Goal: Navigation & Orientation: Find specific page/section

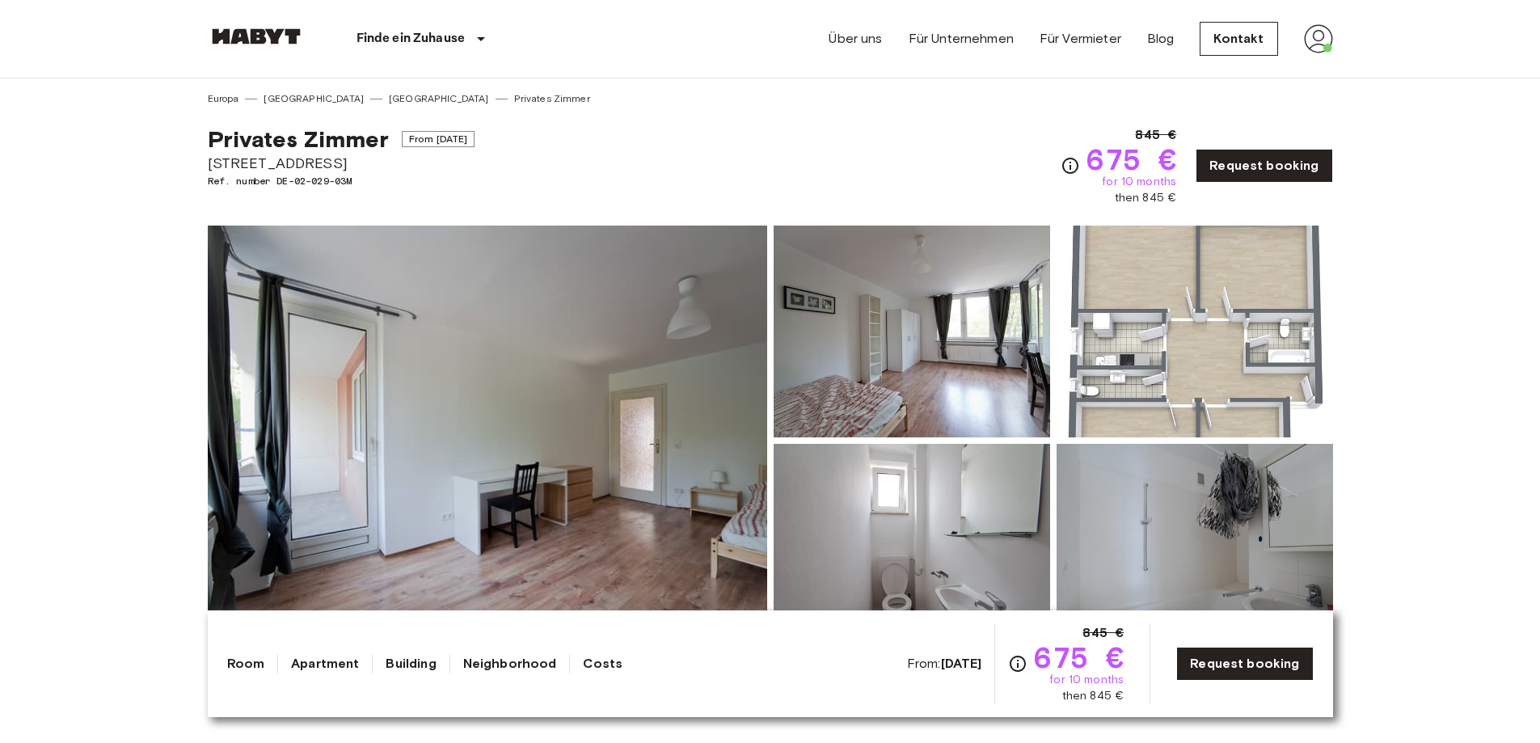
click at [728, 407] on img at bounding box center [487, 441] width 559 height 430
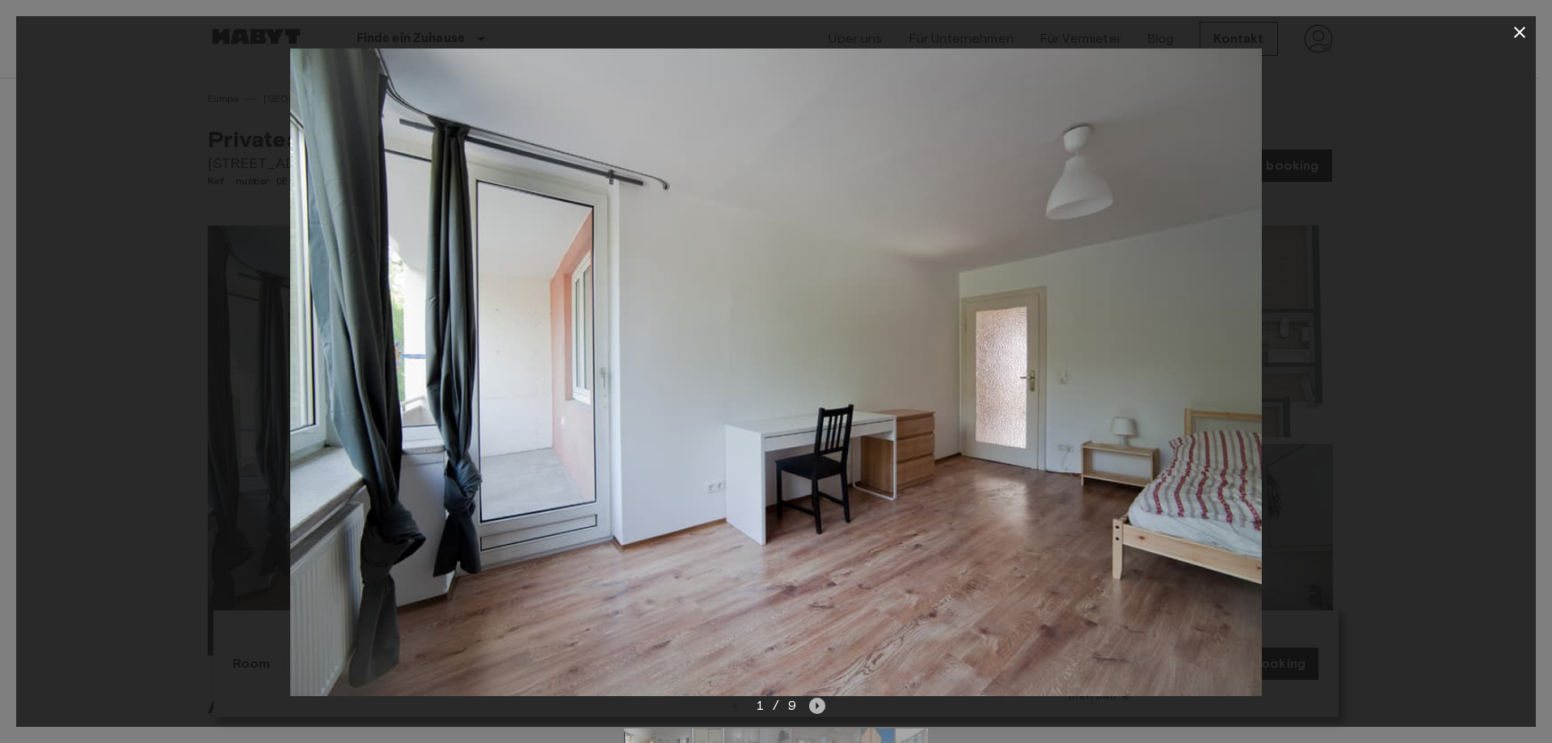
click at [814, 567] on icon "Next image" at bounding box center [817, 706] width 16 height 16
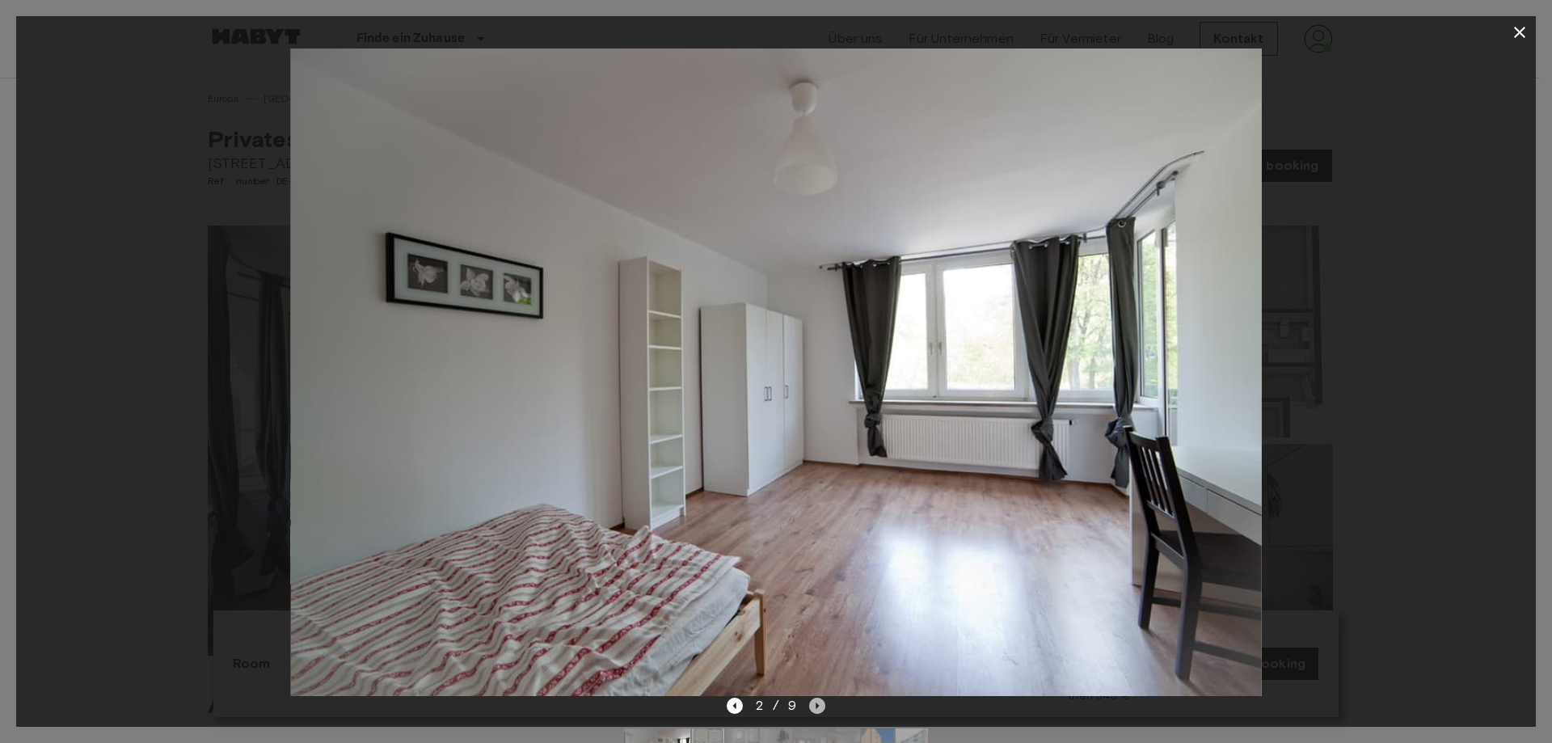
click at [823, 567] on icon "Next image" at bounding box center [817, 706] width 16 height 16
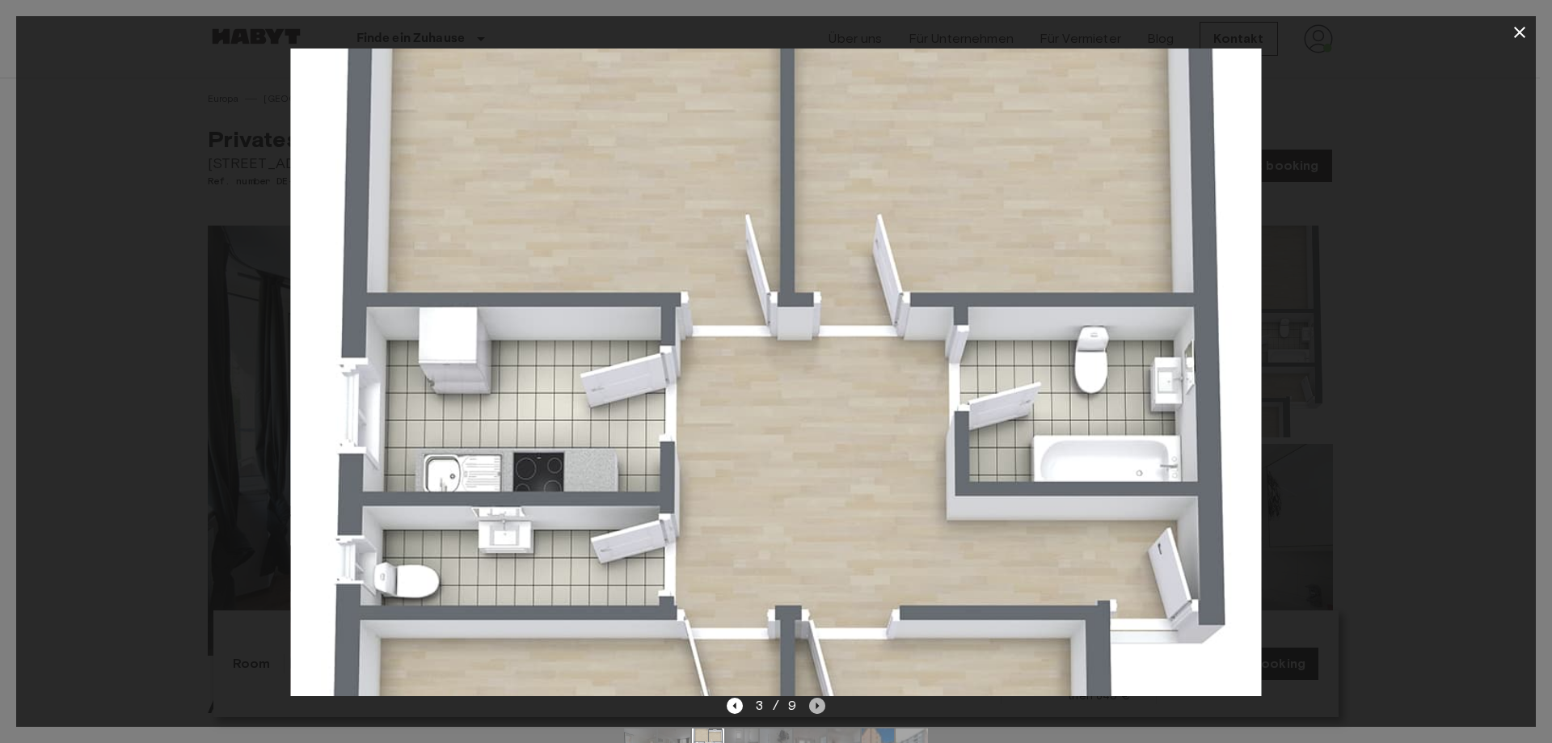
click at [823, 567] on icon "Next image" at bounding box center [817, 706] width 16 height 16
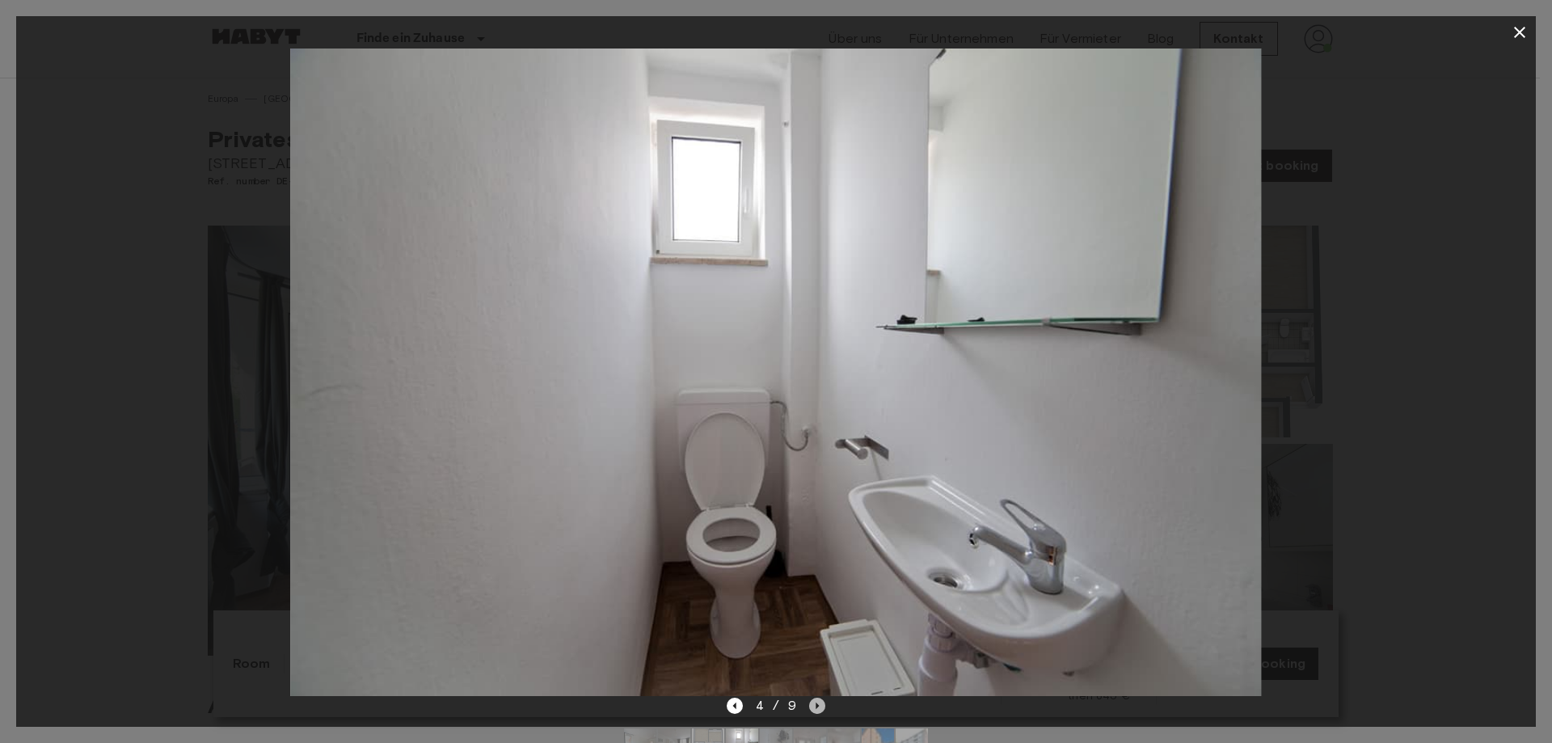
click at [823, 567] on icon "Next image" at bounding box center [817, 706] width 16 height 16
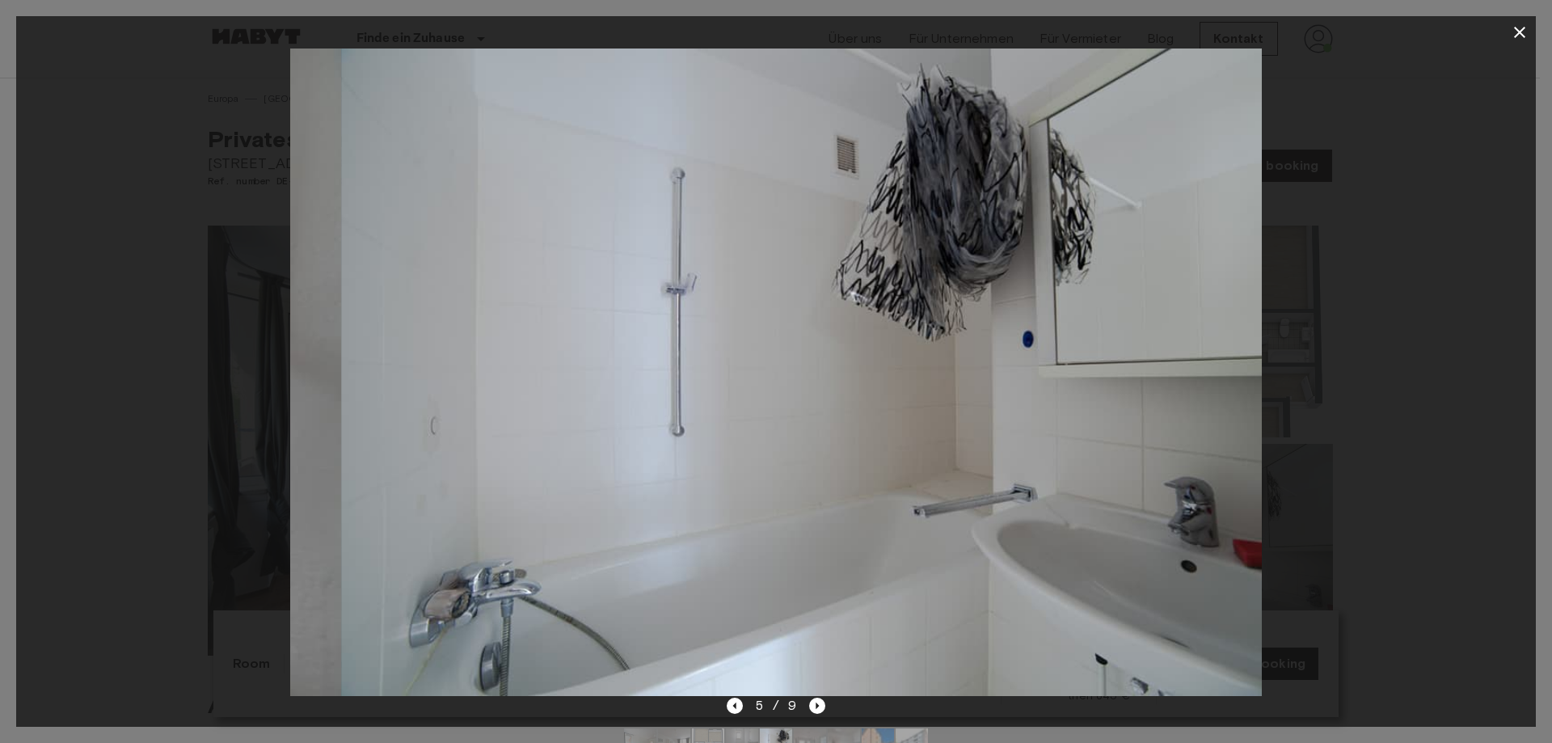
click at [827, 567] on div "5 / 9" at bounding box center [776, 735] width 1520 height 78
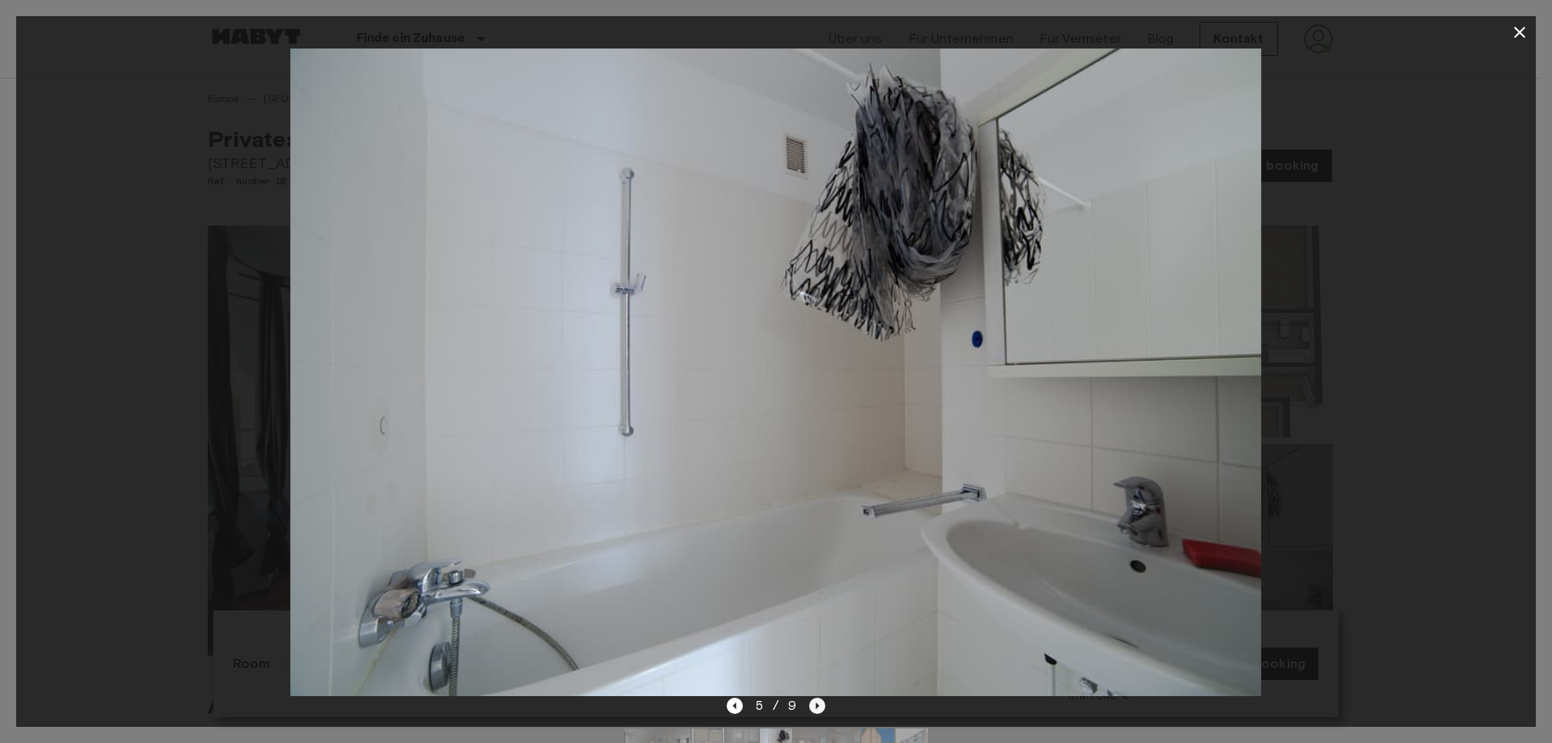
click at [823, 567] on icon "Next image" at bounding box center [817, 706] width 16 height 16
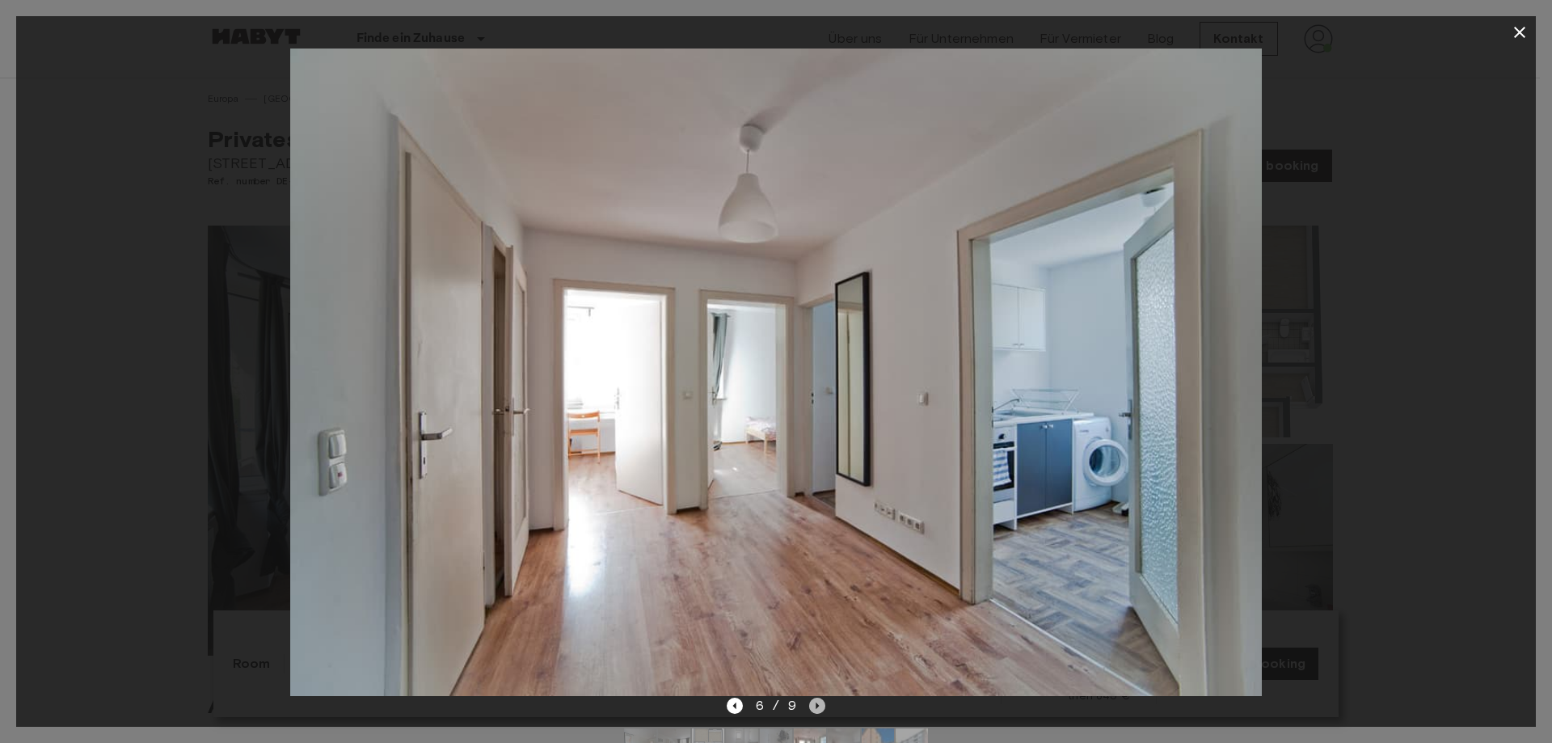
click at [812, 567] on icon "Next image" at bounding box center [817, 706] width 16 height 16
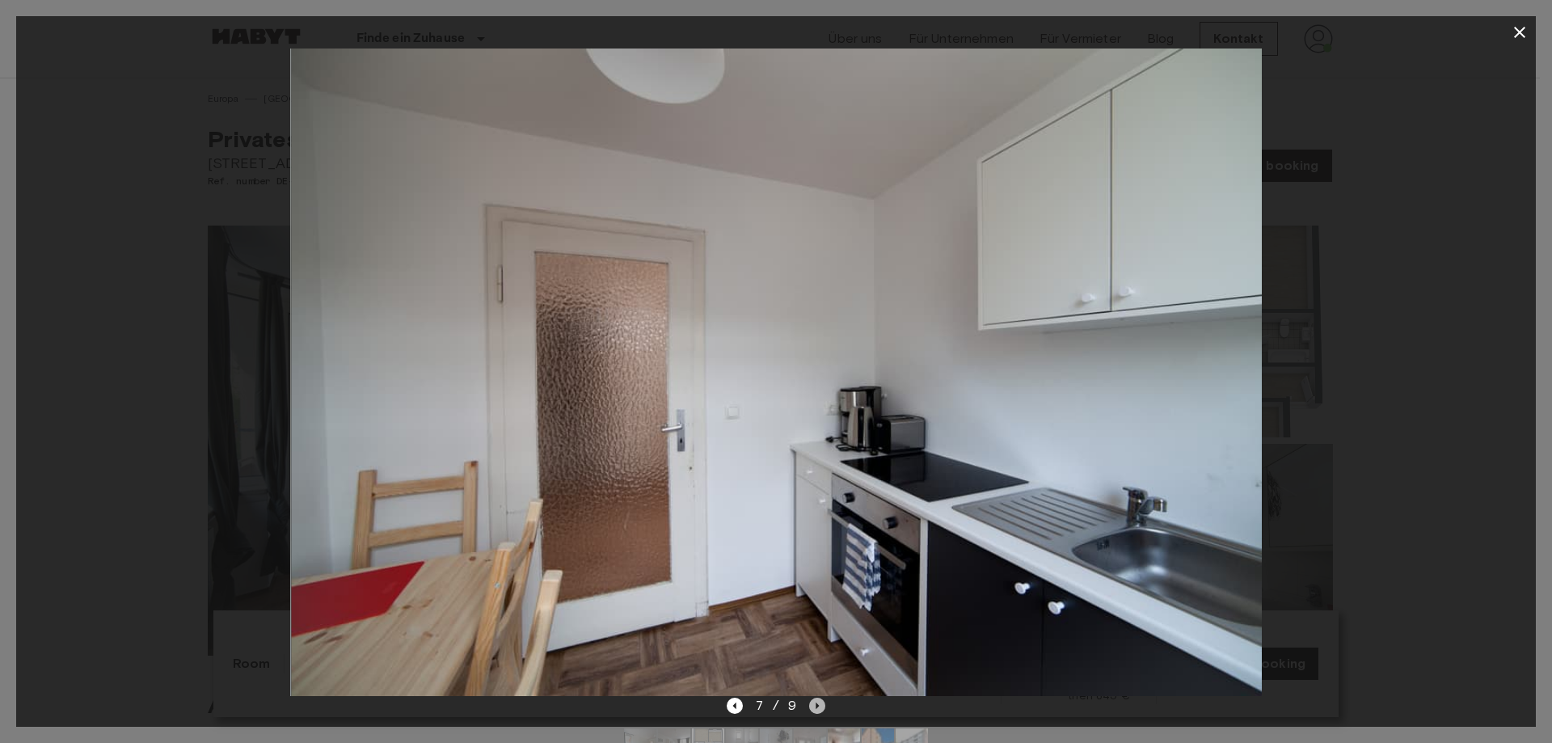
click at [823, 567] on icon "Next image" at bounding box center [817, 706] width 16 height 16
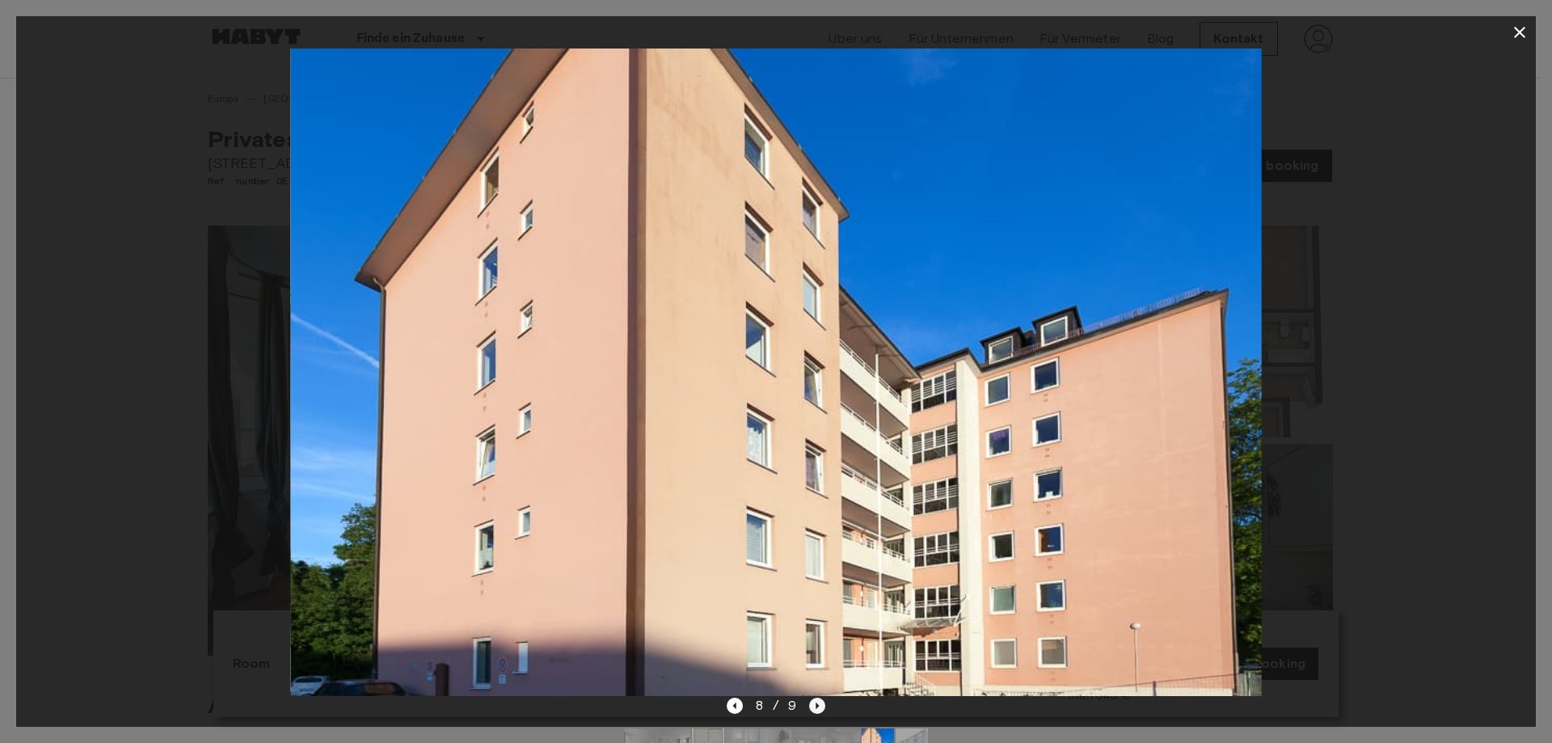
click at [820, 567] on icon "Next image" at bounding box center [817, 706] width 16 height 16
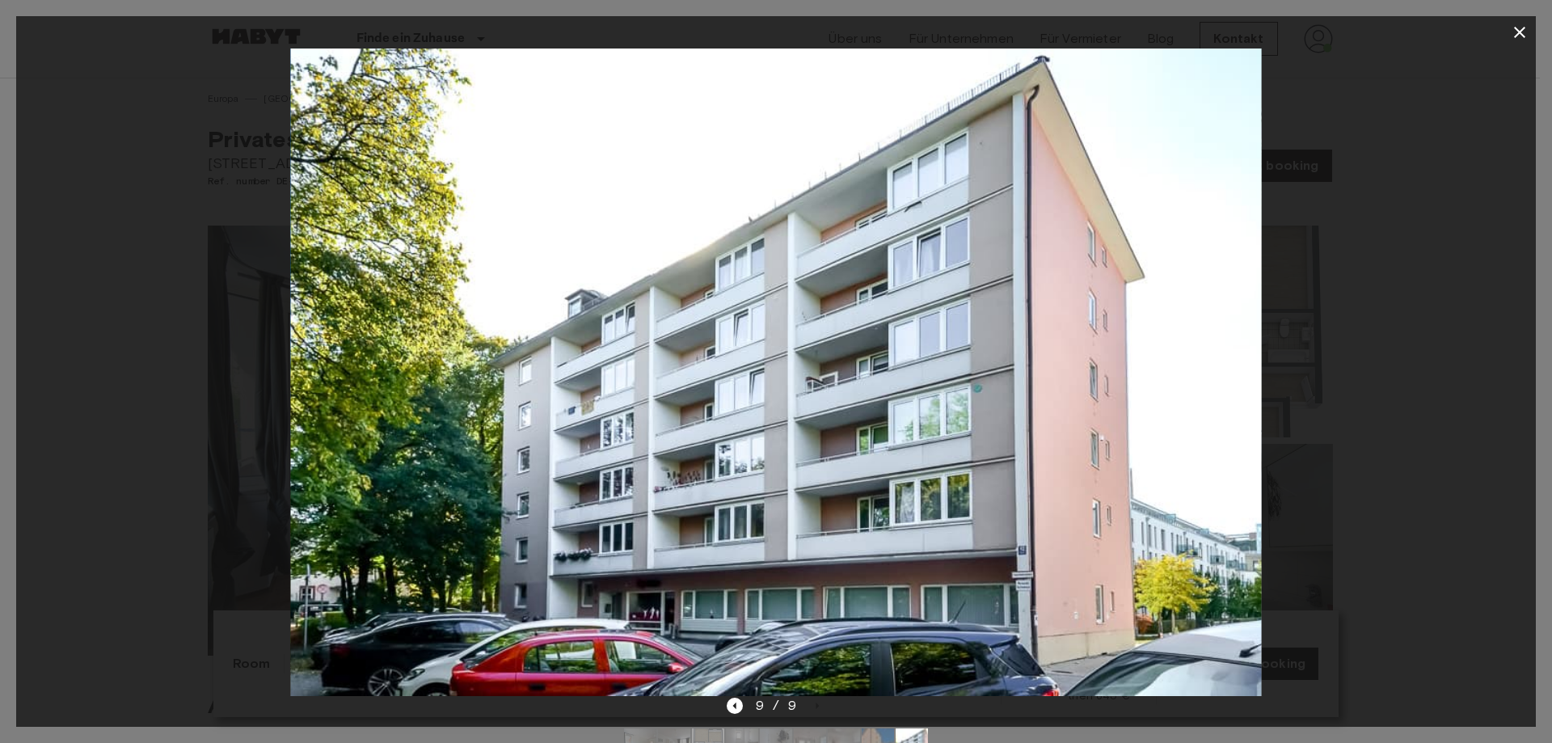
click at [1229, 34] on icon "button" at bounding box center [1519, 32] width 19 height 19
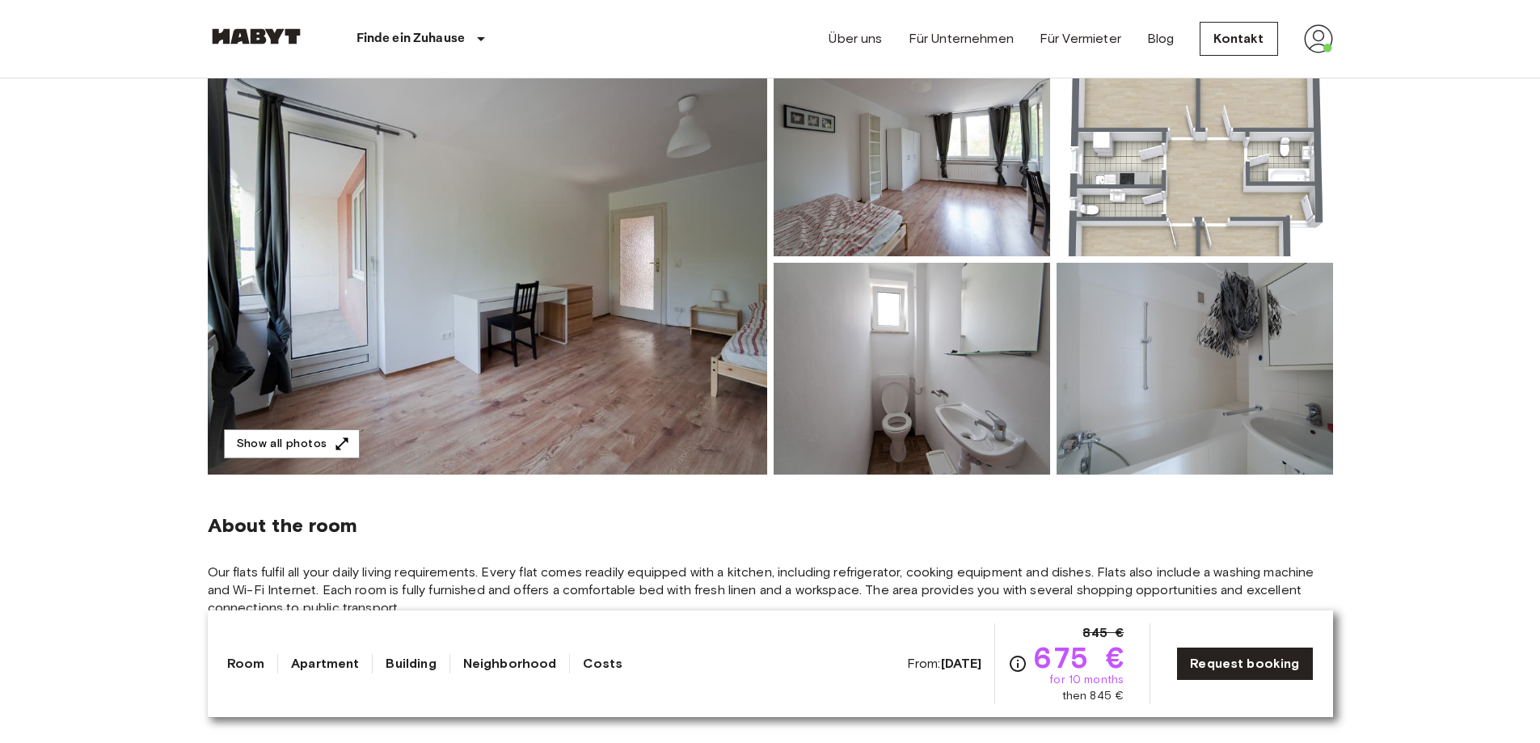
scroll to position [81, 0]
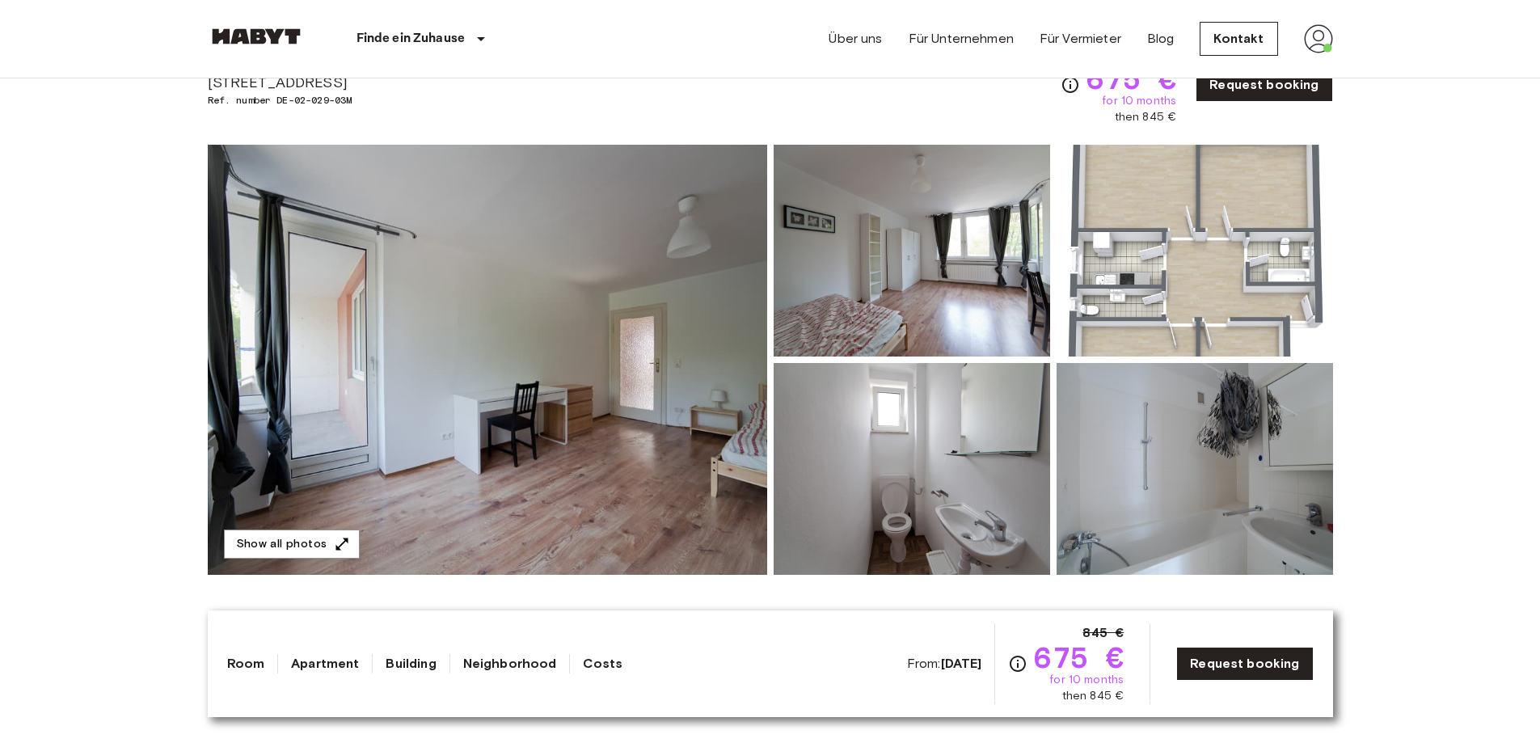
click at [1216, 298] on img at bounding box center [1194, 251] width 276 height 212
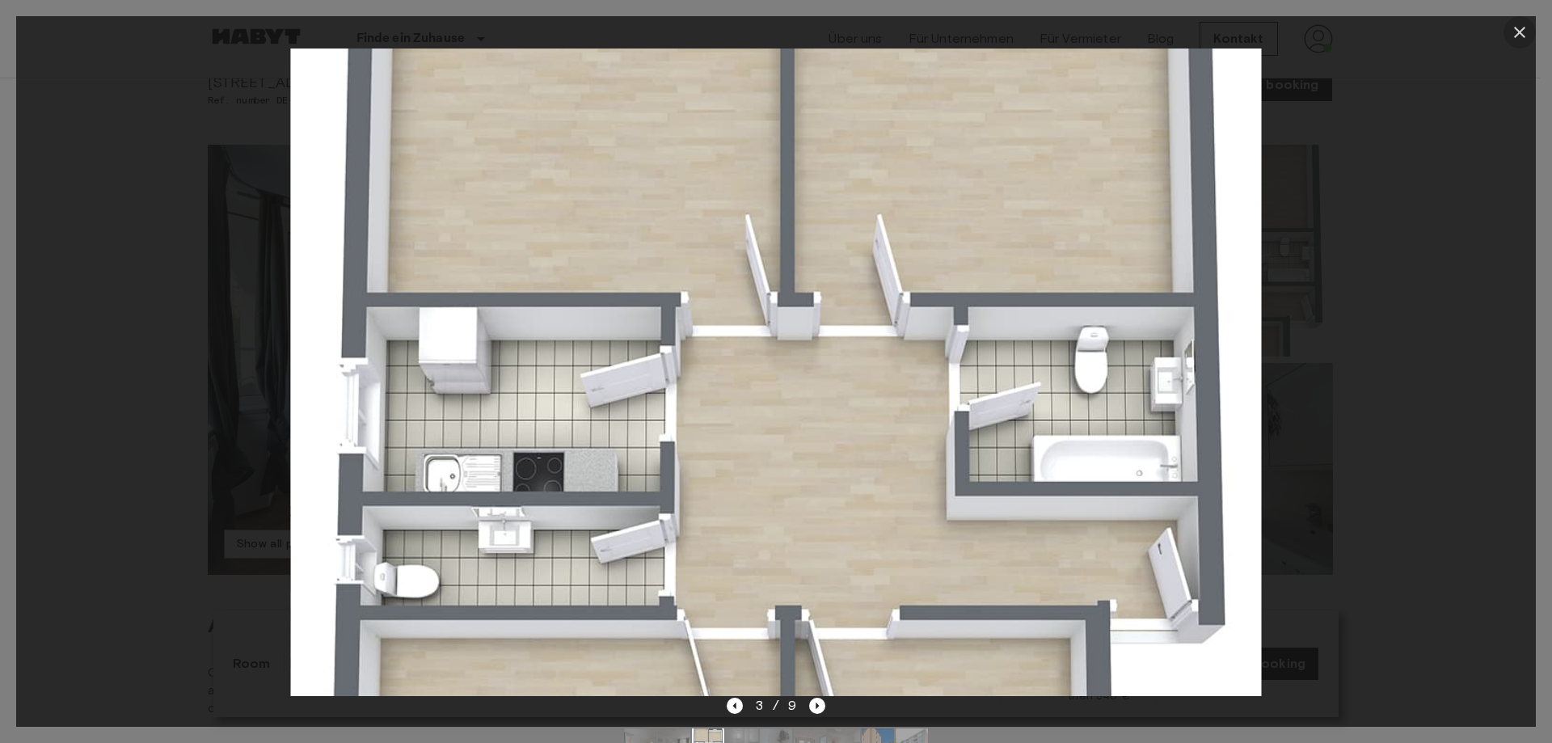
click at [1229, 27] on icon "button" at bounding box center [1519, 32] width 19 height 19
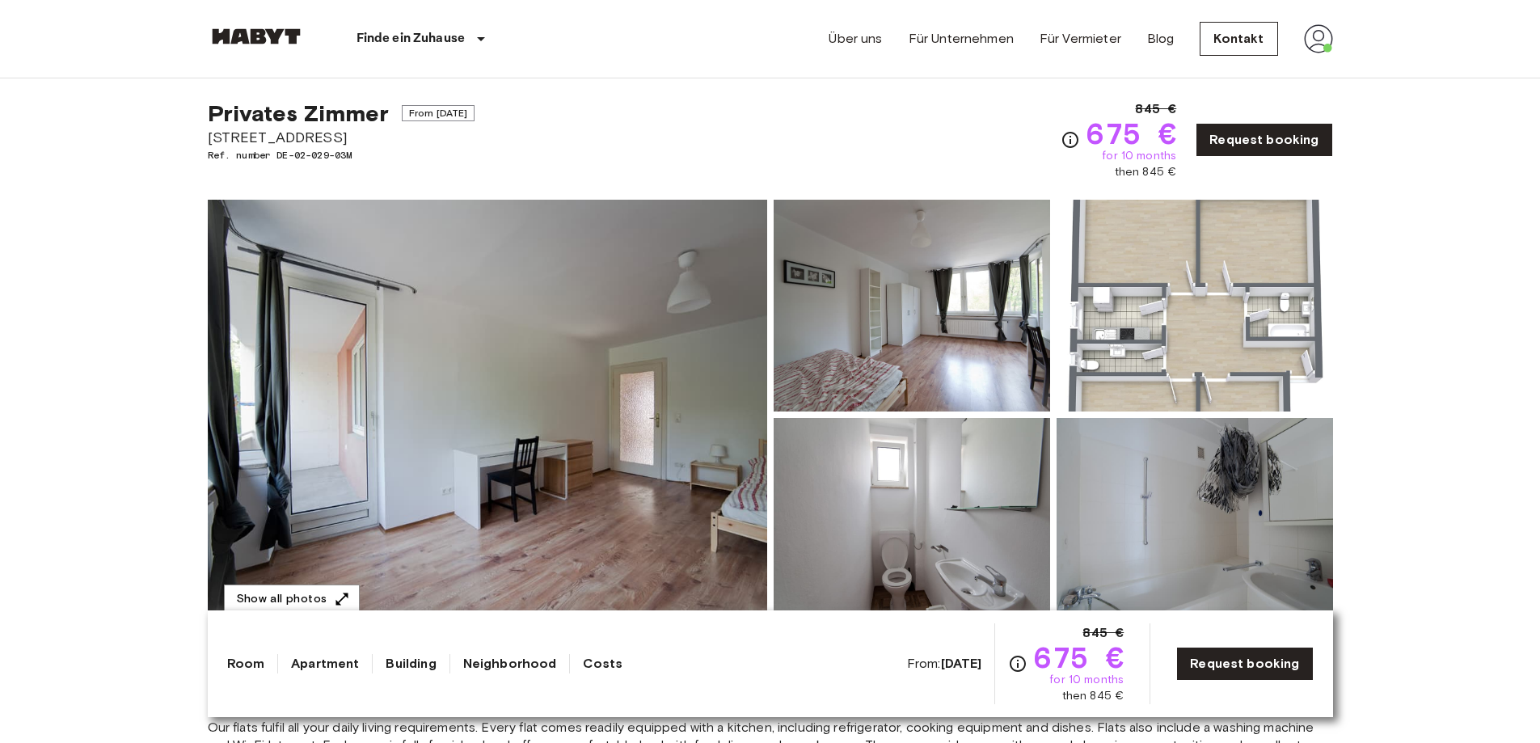
scroll to position [0, 0]
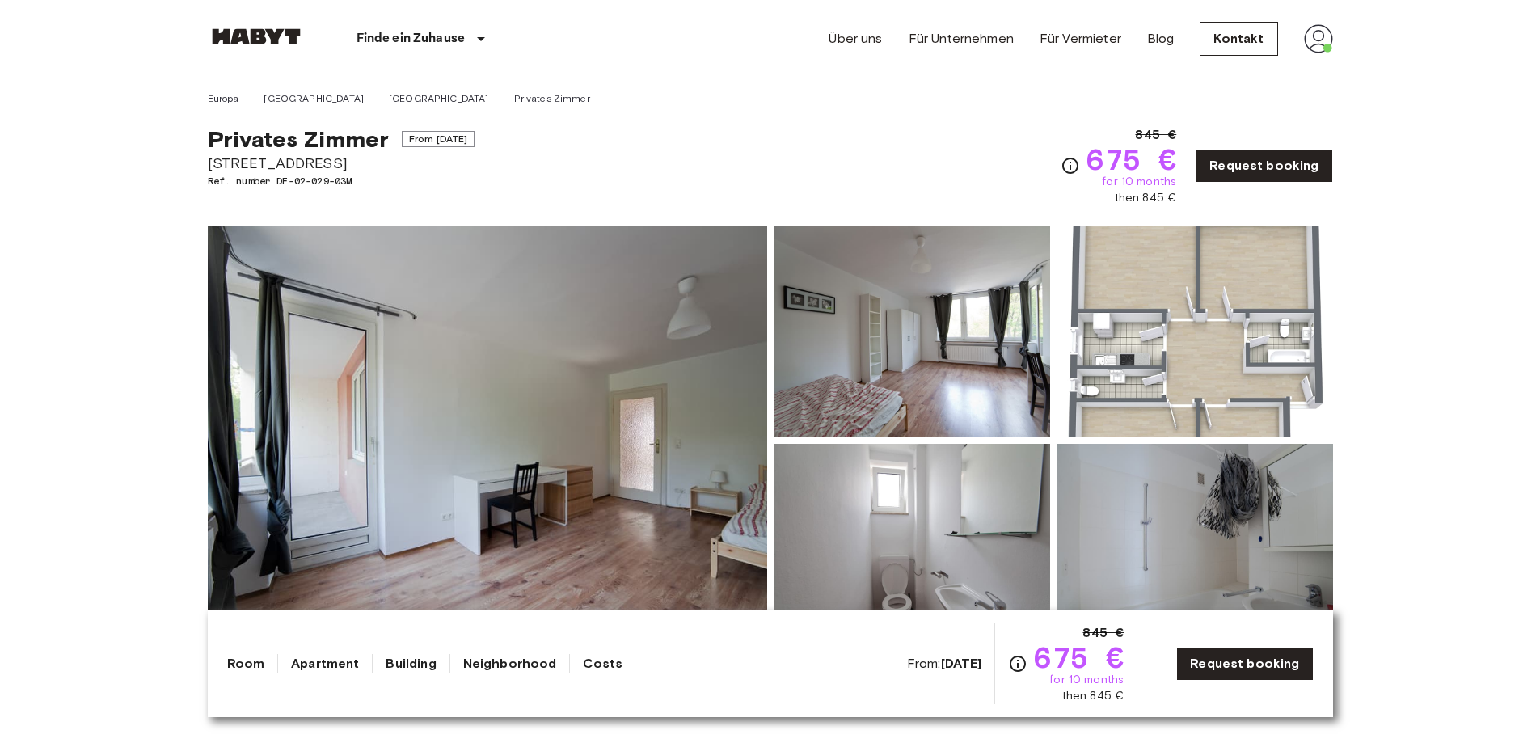
click at [679, 418] on img at bounding box center [487, 441] width 559 height 430
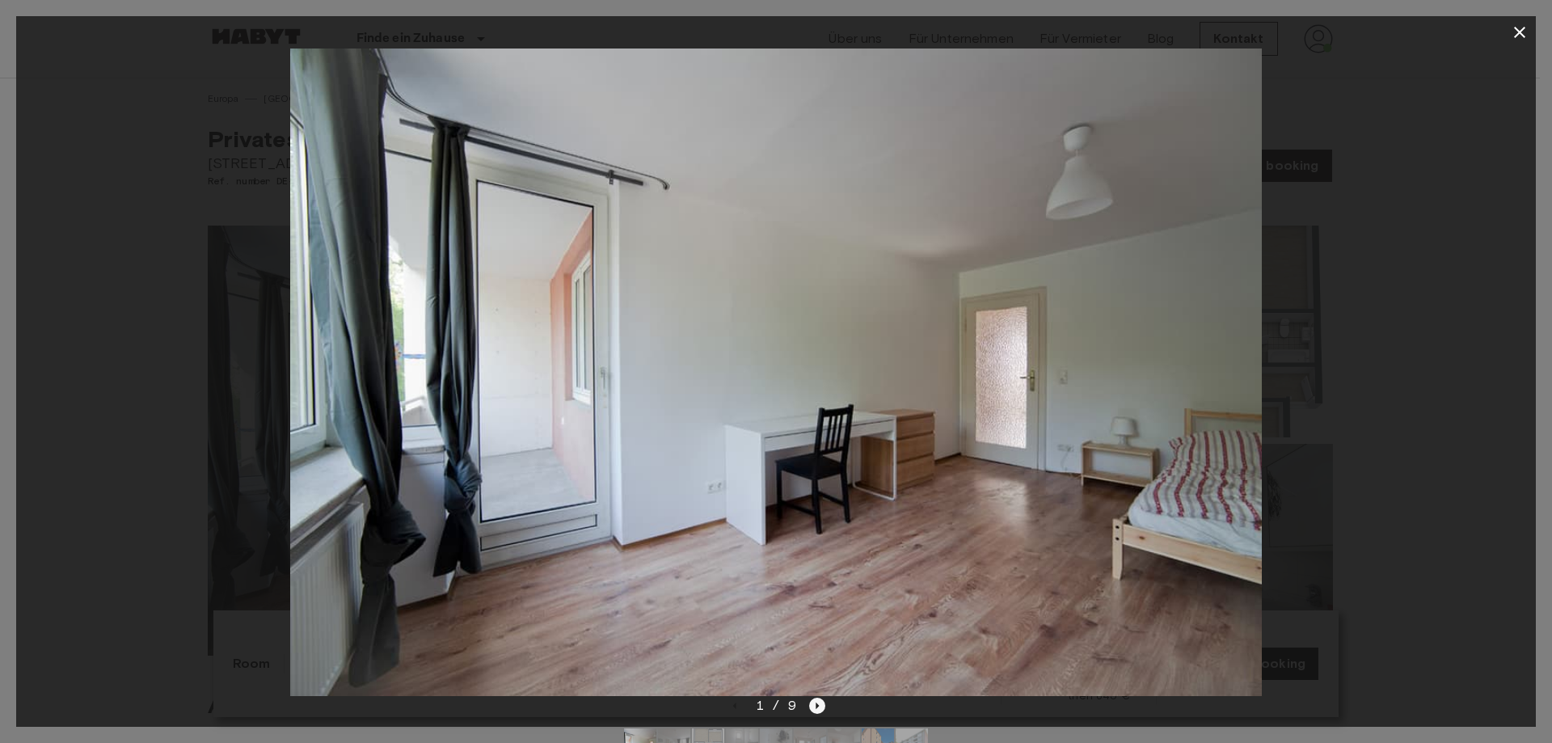
click at [817, 567] on icon "Next image" at bounding box center [817, 706] width 16 height 16
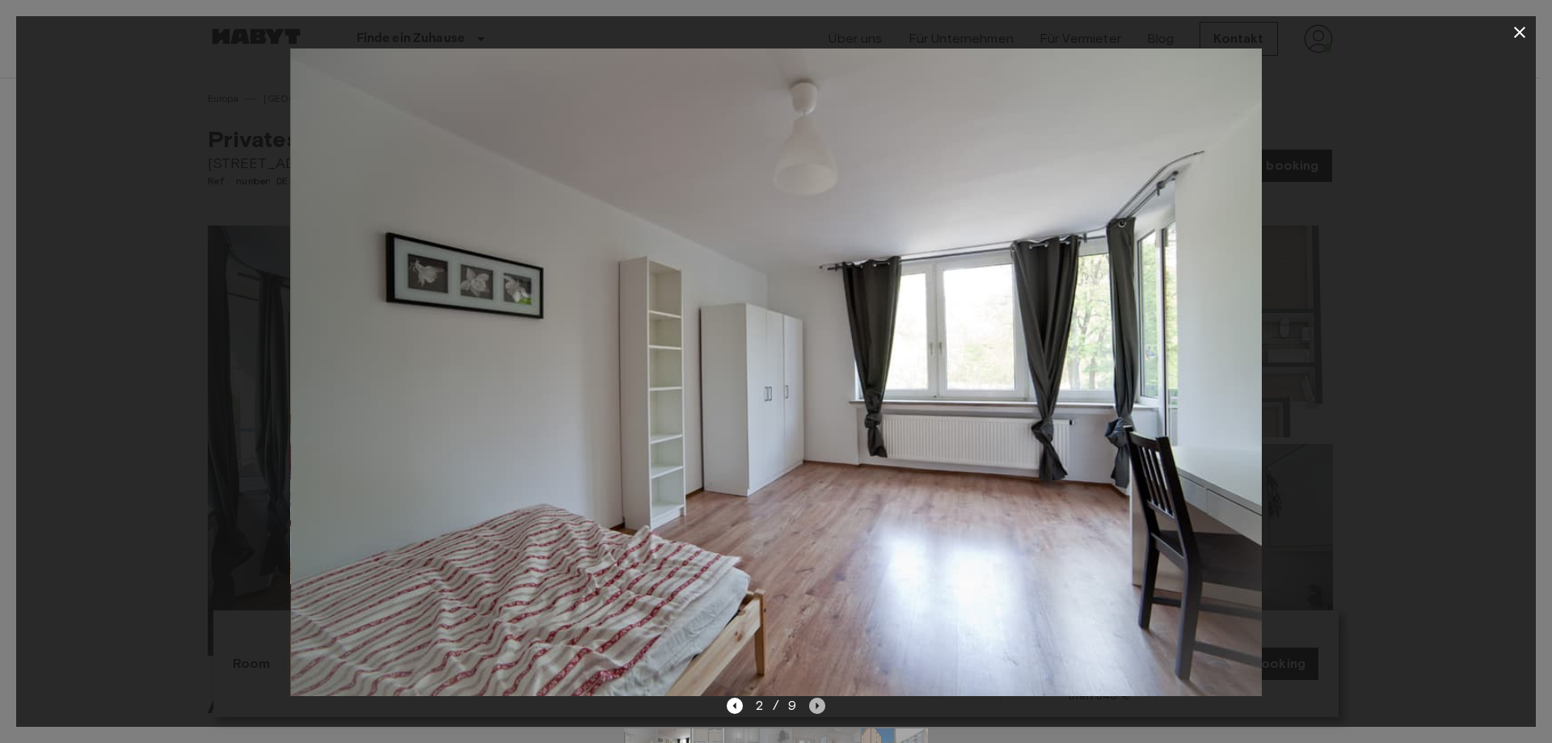
click at [817, 567] on icon "Next image" at bounding box center [817, 706] width 16 height 16
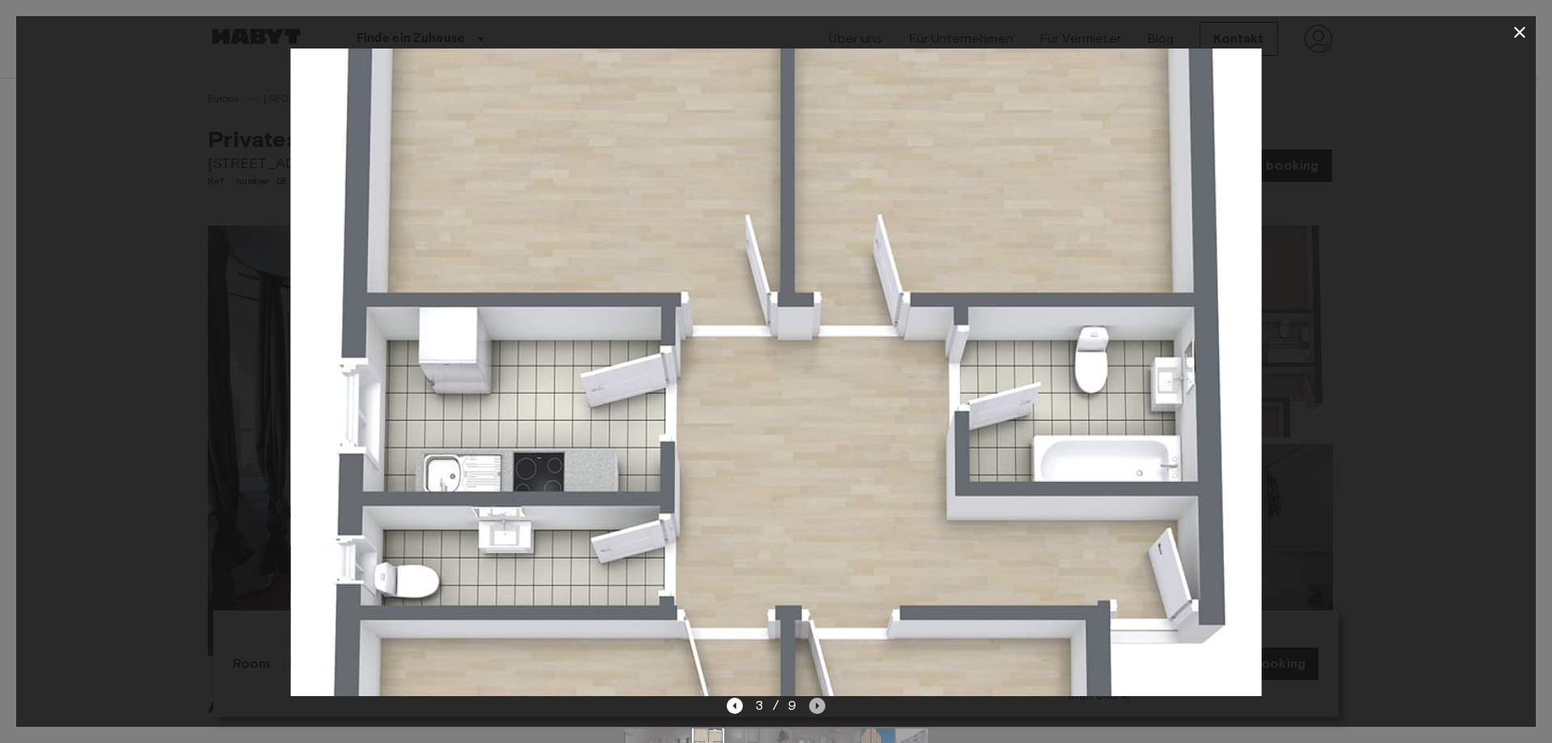
click at [817, 567] on icon "Next image" at bounding box center [817, 706] width 16 height 16
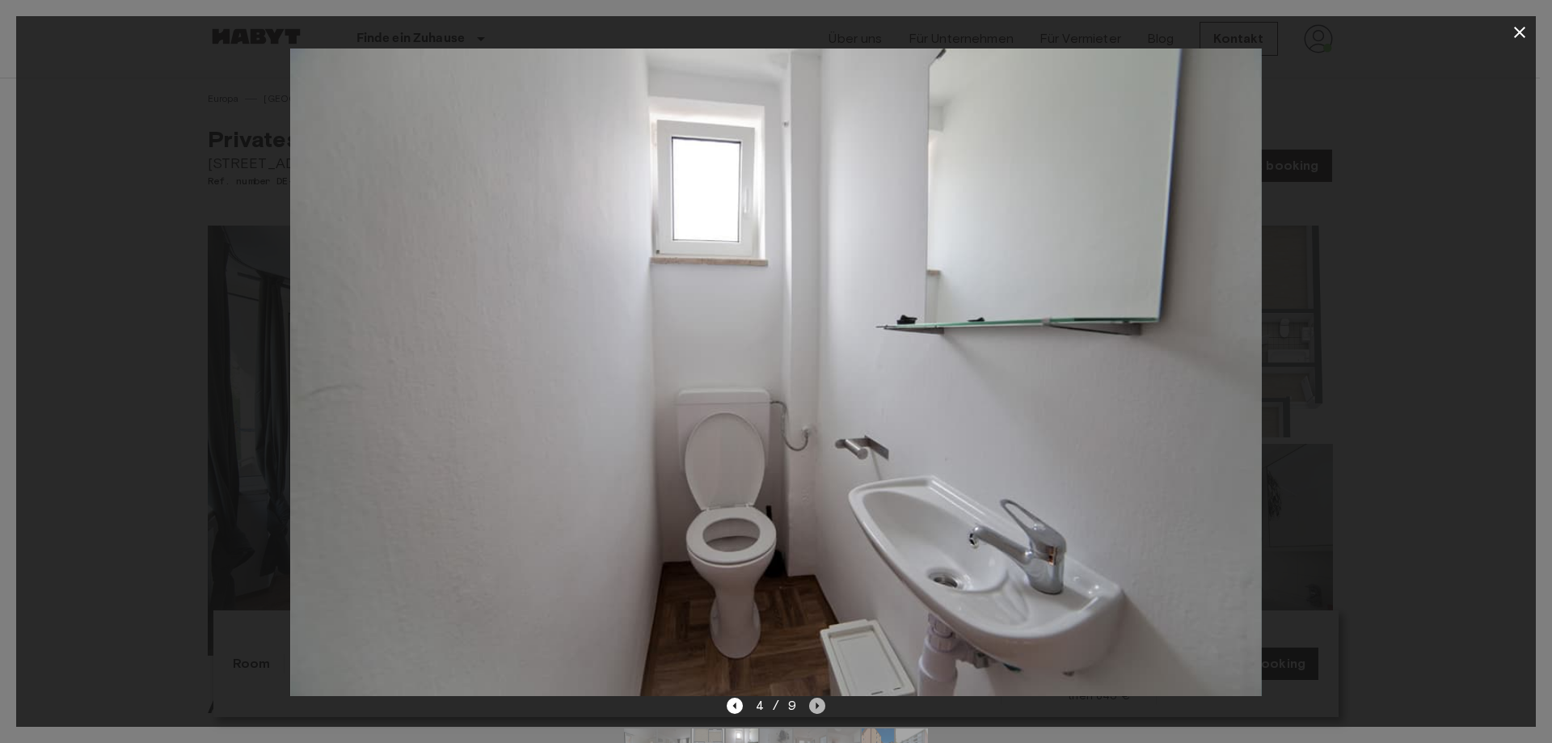
click at [817, 567] on icon "Next image" at bounding box center [817, 706] width 16 height 16
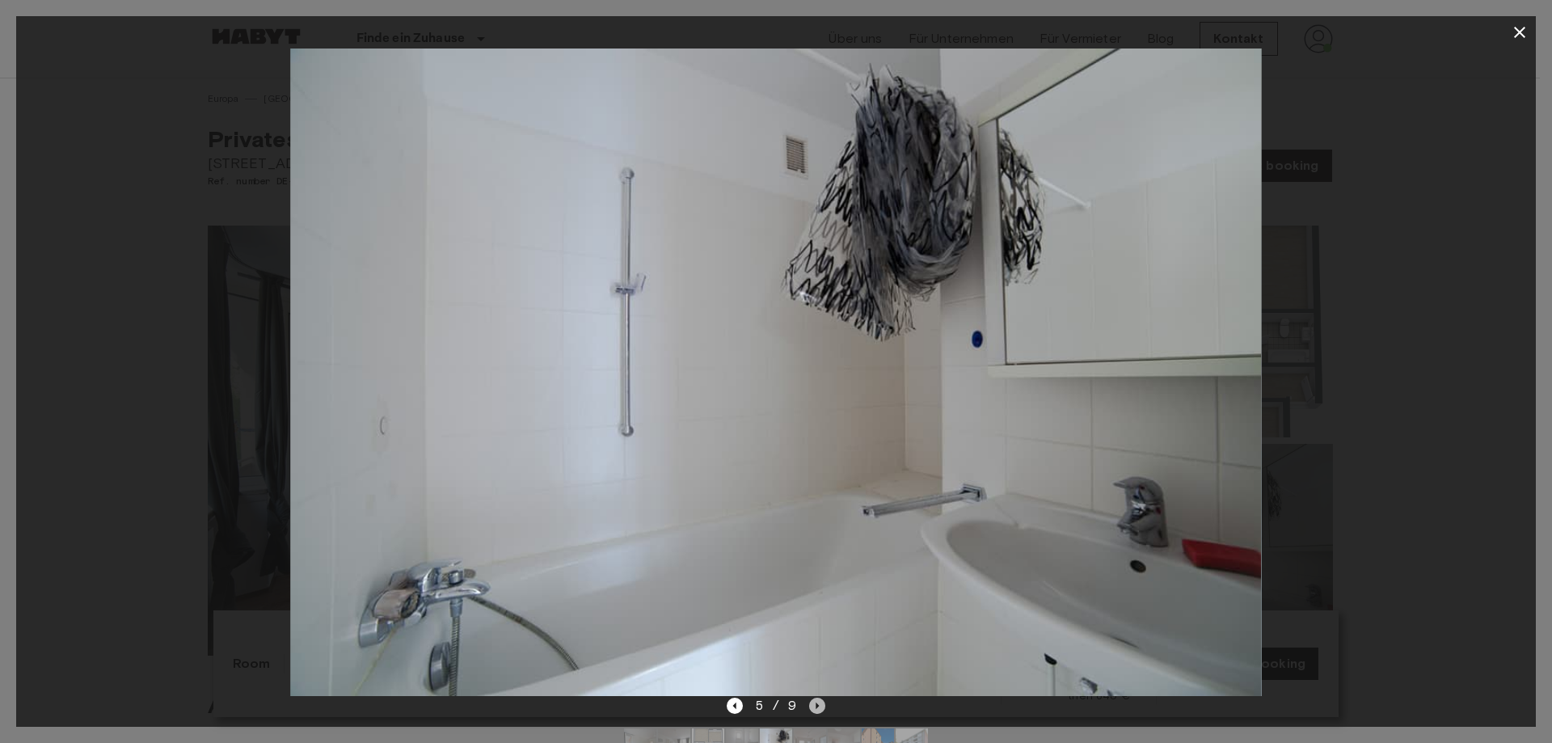
click at [817, 567] on icon "Next image" at bounding box center [817, 706] width 16 height 16
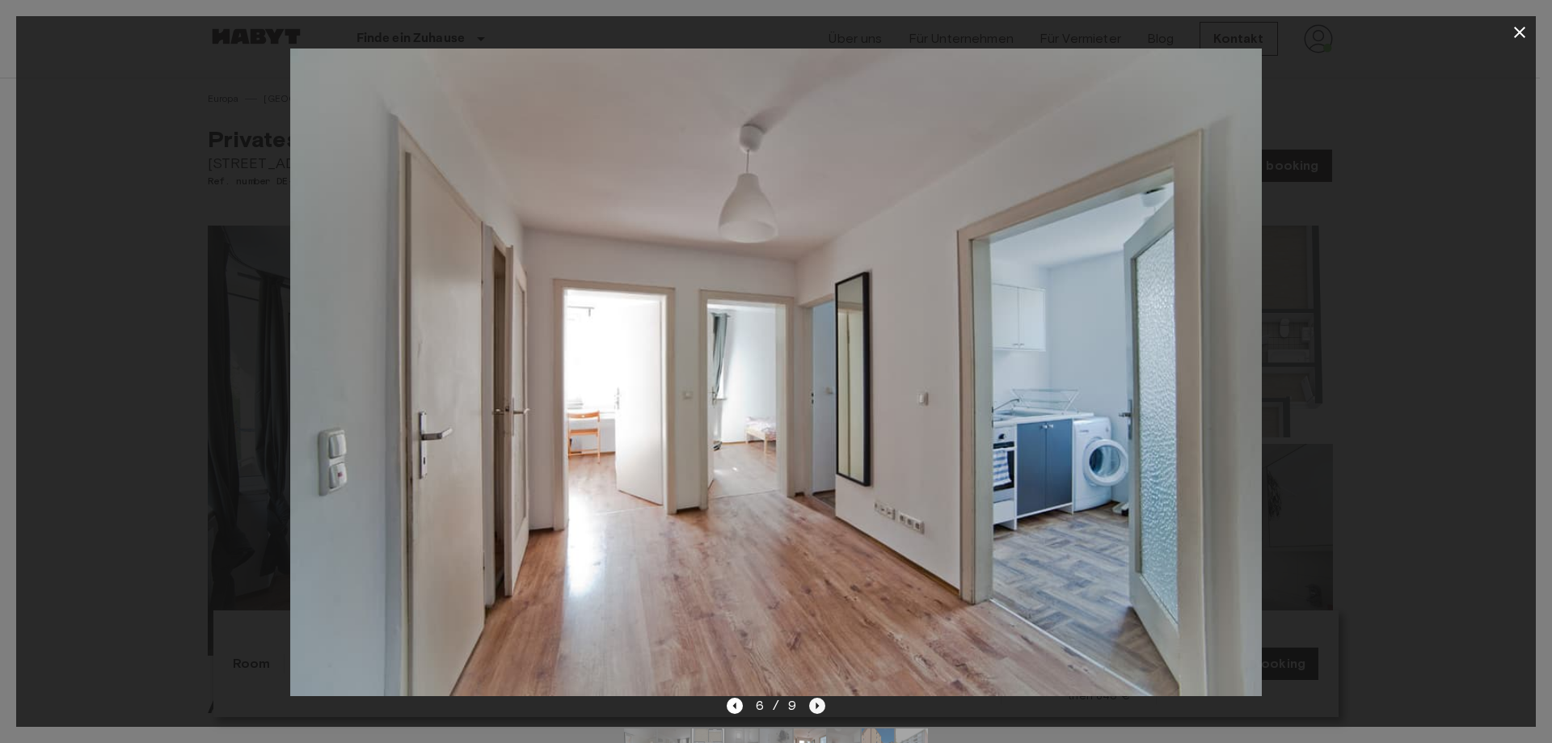
click at [817, 567] on icon "Next image" at bounding box center [817, 706] width 16 height 16
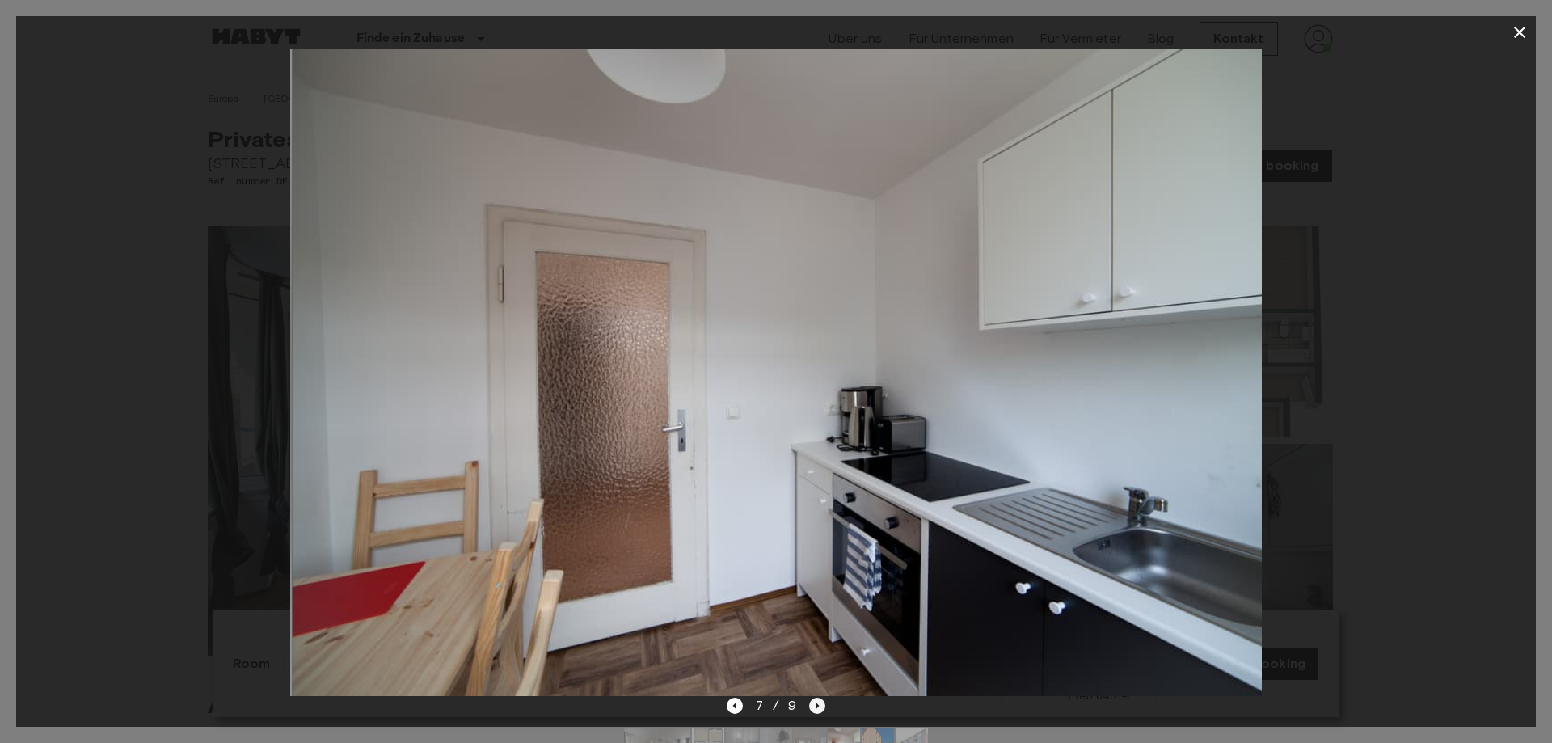
click at [817, 567] on icon "Next image" at bounding box center [817, 706] width 16 height 16
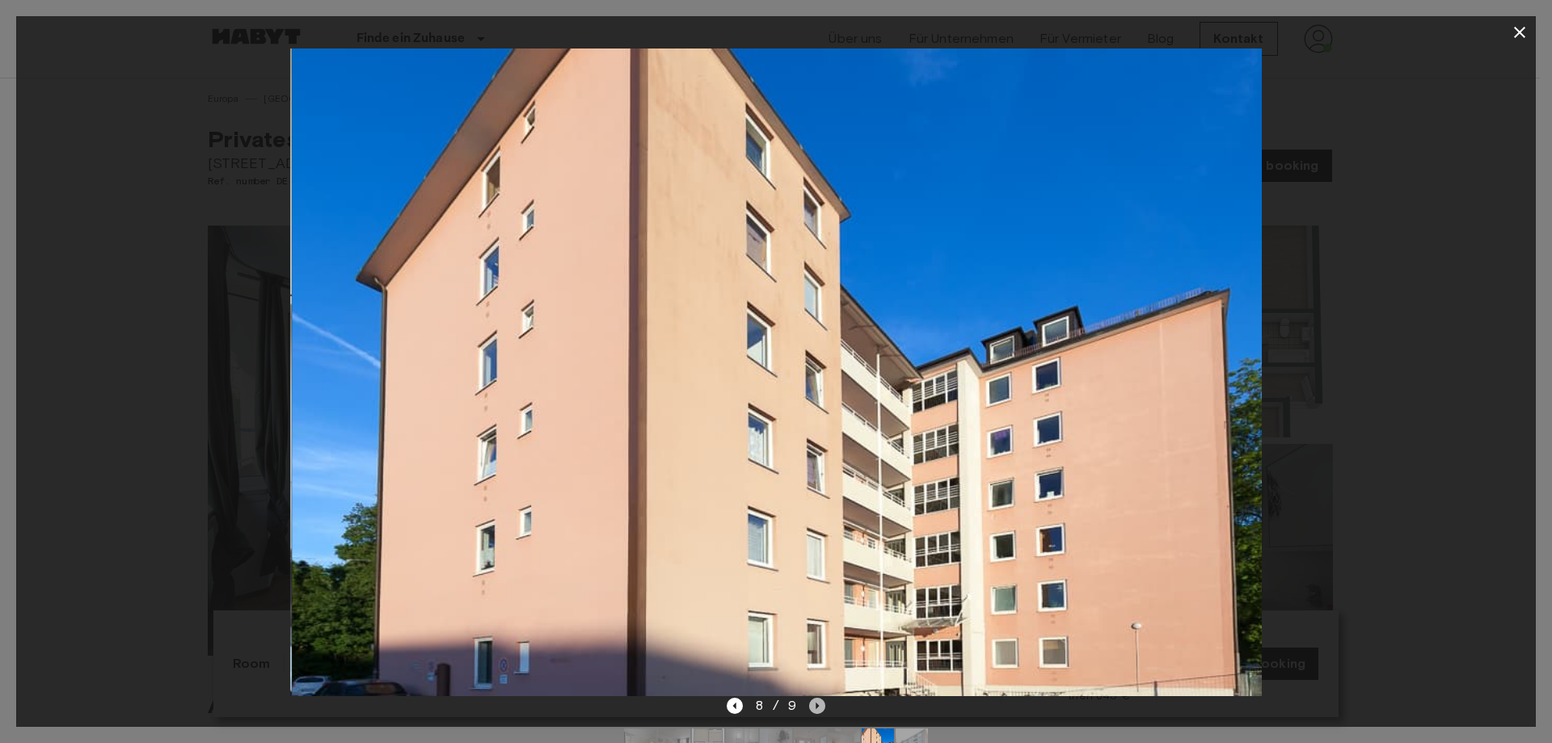
click at [817, 567] on icon "Next image" at bounding box center [817, 706] width 16 height 16
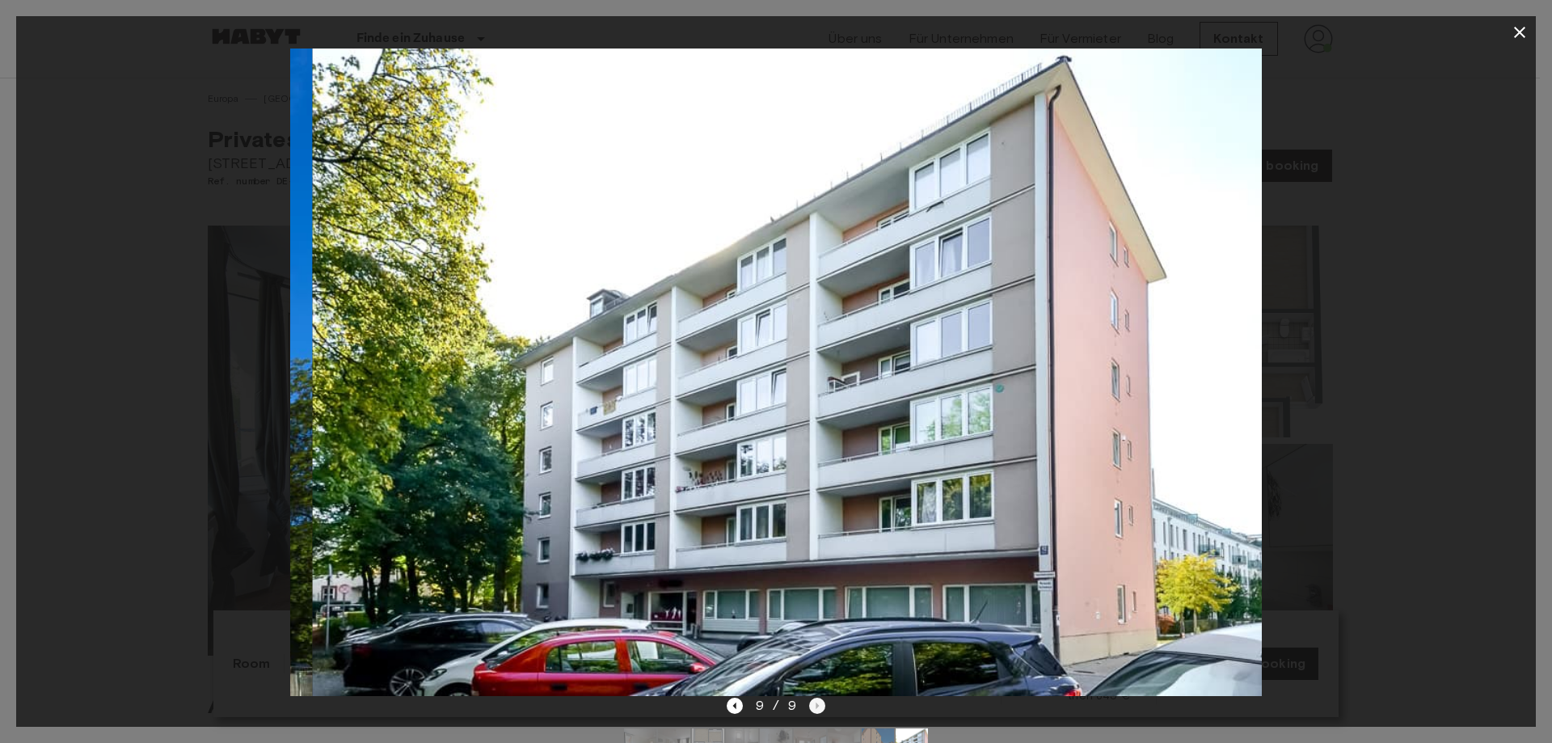
click at [817, 567] on div "9 / 9" at bounding box center [776, 705] width 99 height 19
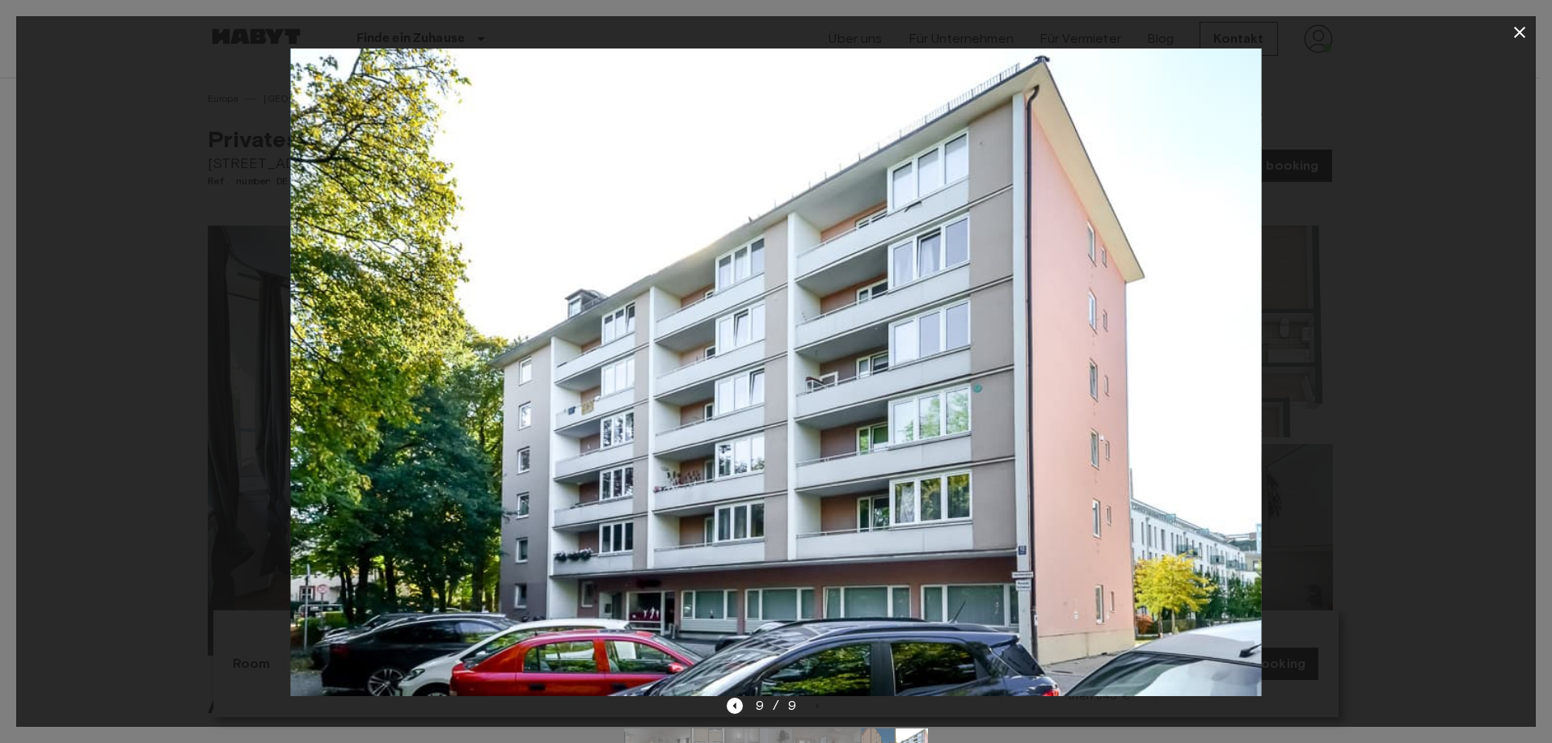
click at [1229, 27] on icon "button" at bounding box center [1519, 32] width 19 height 19
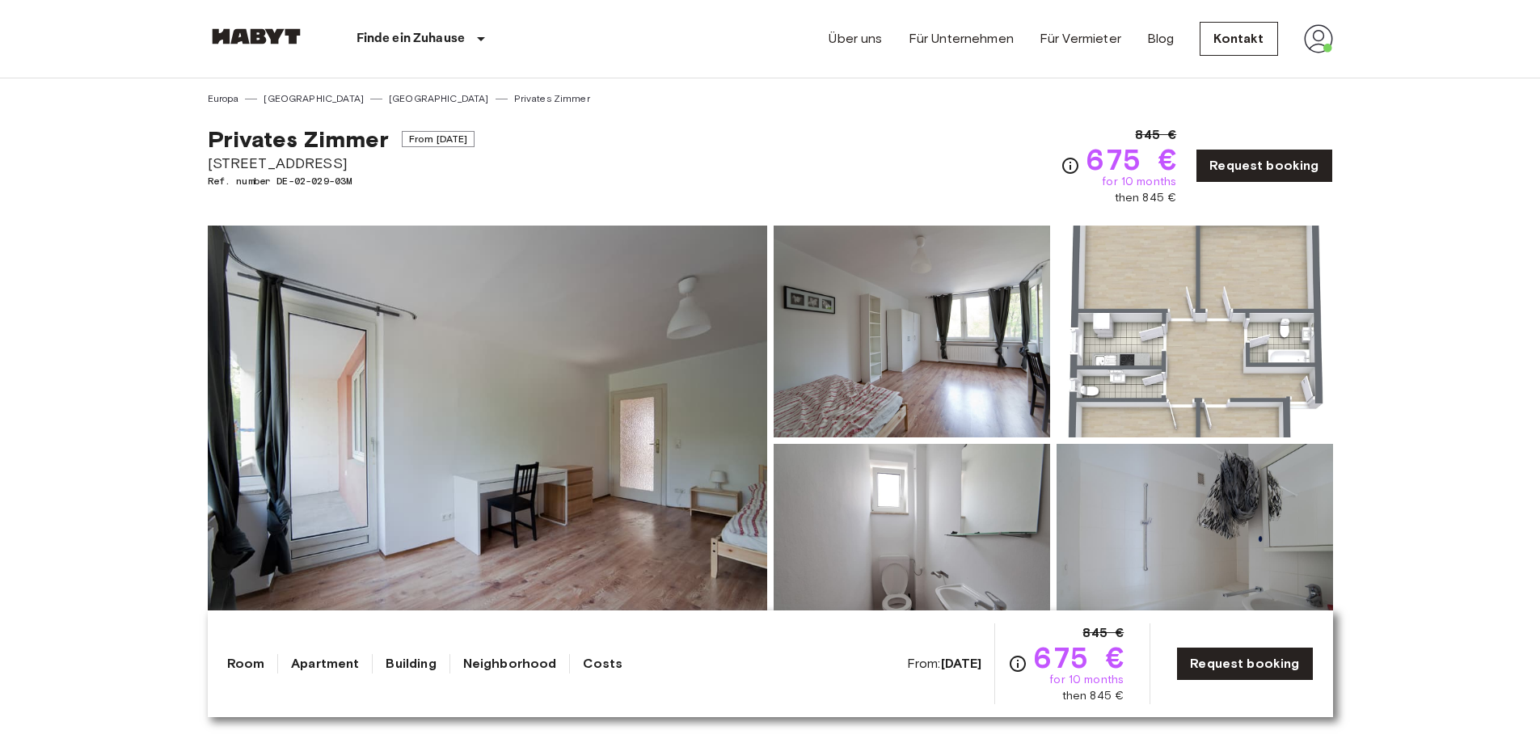
click at [588, 142] on div "Privates [PERSON_NAME] From [DATE][STREET_ADDRESS]. number DE-02-029-03M 845 € …" at bounding box center [770, 156] width 1125 height 100
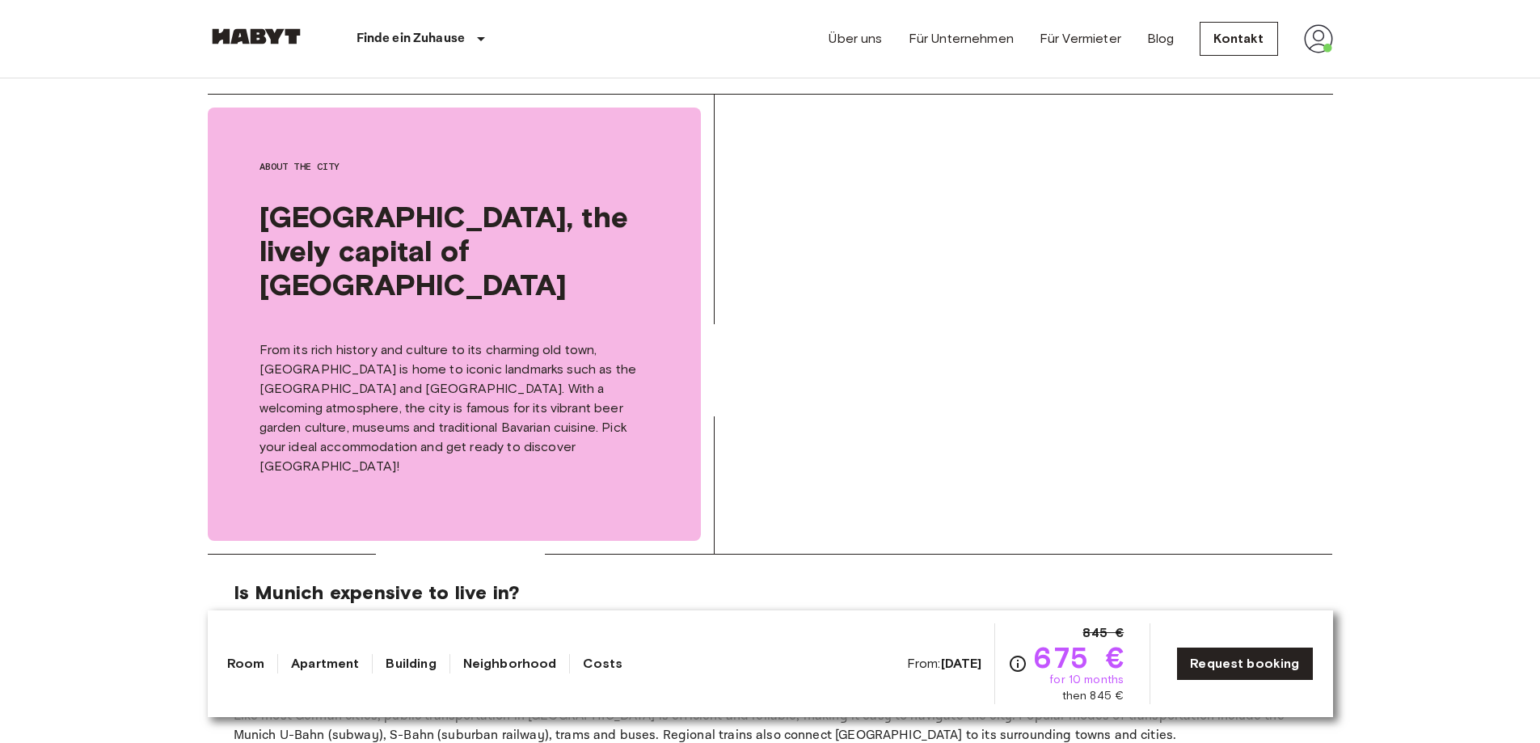
scroll to position [1374, 0]
